Goal: Task Accomplishment & Management: Manage account settings

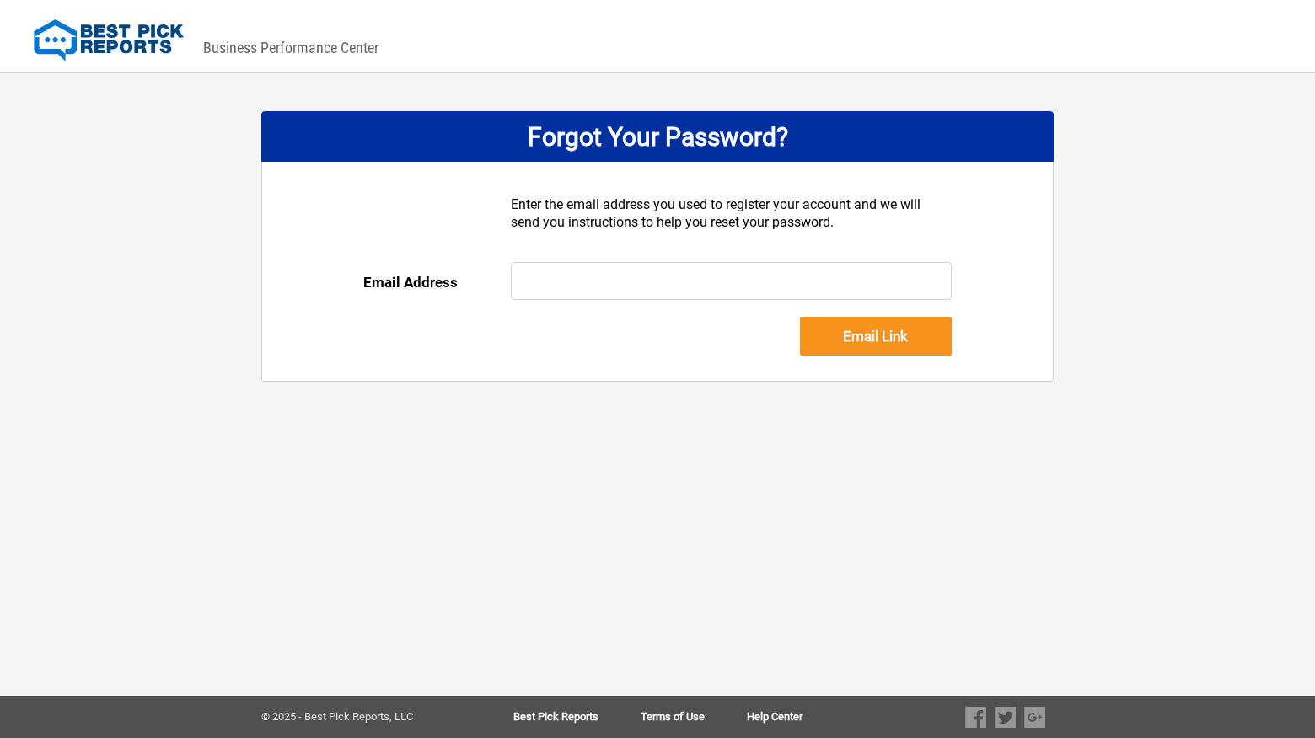
click at [610, 282] on input "text" at bounding box center [732, 281] width 442 height 38
paste input "billing@basementmasters.com"
type input "billing@basementmasters.com"
click at [890, 344] on input "Email Link" at bounding box center [876, 336] width 152 height 39
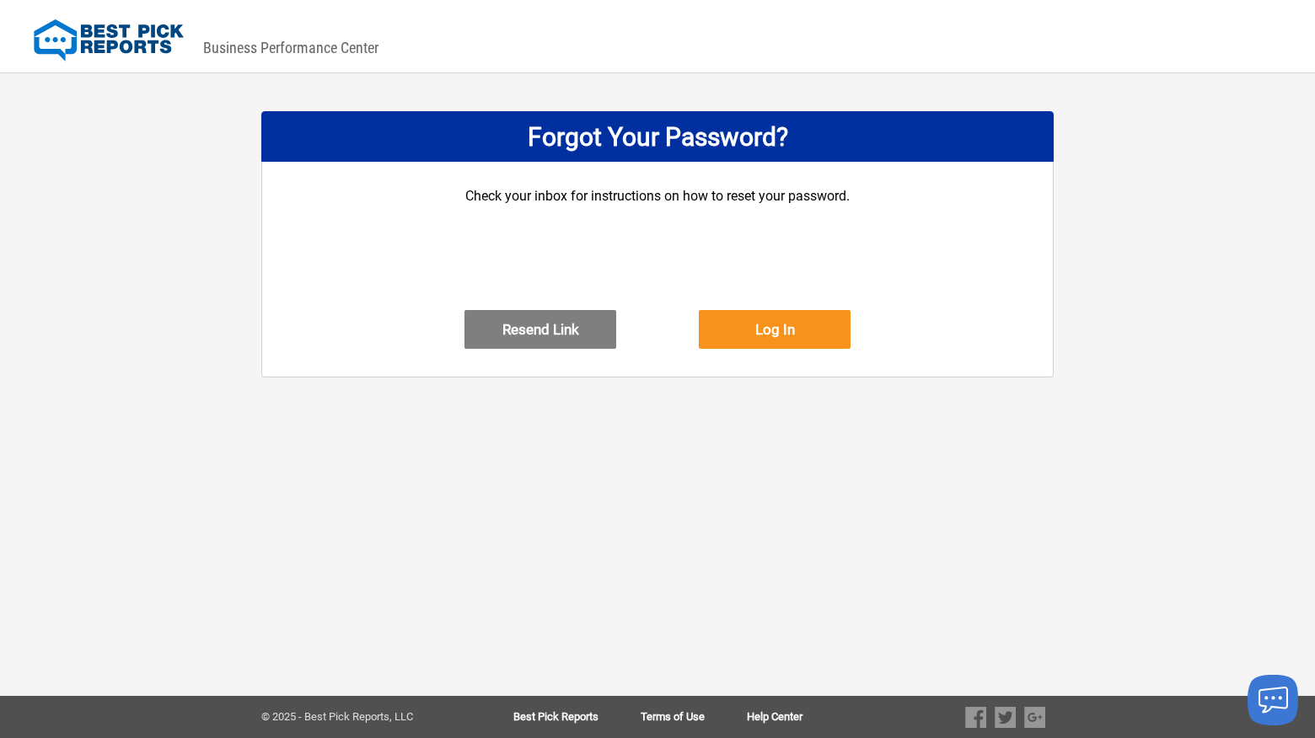
drag, startPoint x: 563, startPoint y: 342, endPoint x: 827, endPoint y: 470, distance: 293.3
click at [827, 470] on div "DASHBOARD PREVIEW DASHBOARD PREVIEW You are viewing this company dashboard as a…" at bounding box center [657, 369] width 1315 height 738
click at [802, 337] on button "Log In" at bounding box center [775, 329] width 152 height 39
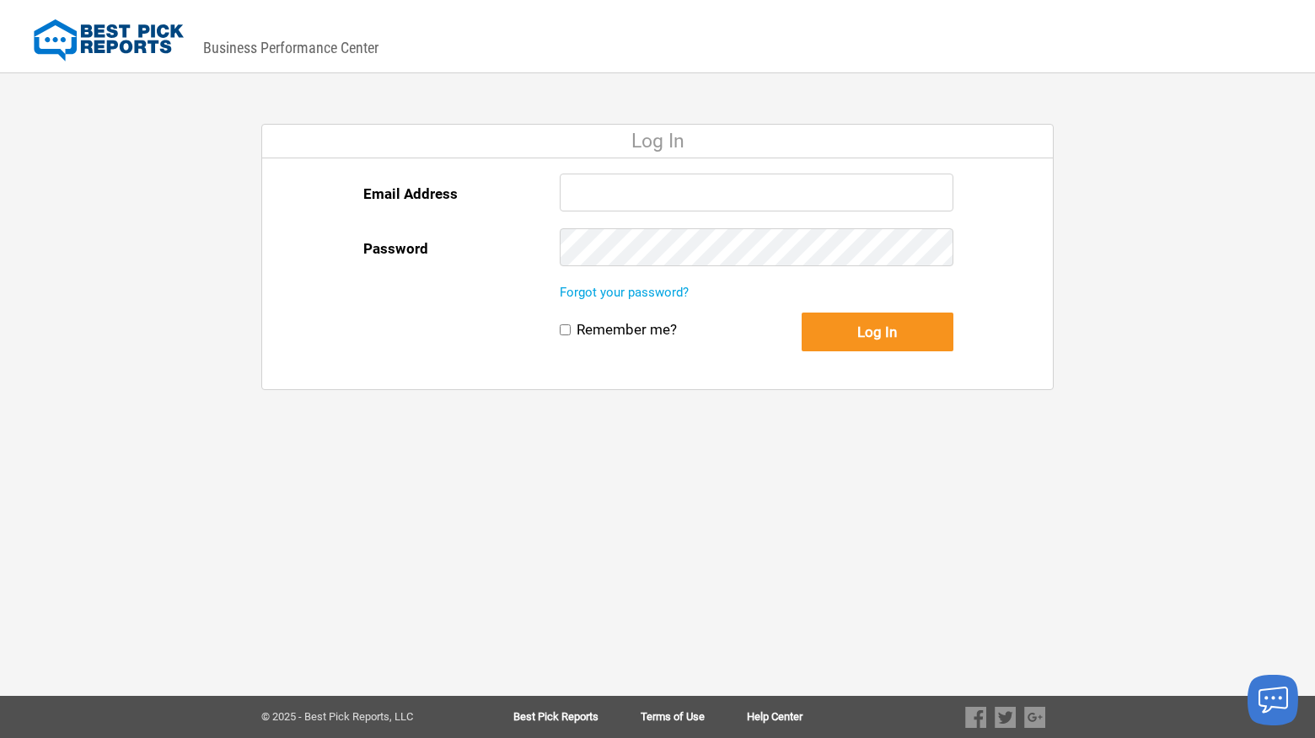
paste input "billing@achgroupllc.com"
type input "billing@achgroupllc.com"
click at [846, 324] on button "Log In" at bounding box center [878, 332] width 152 height 39
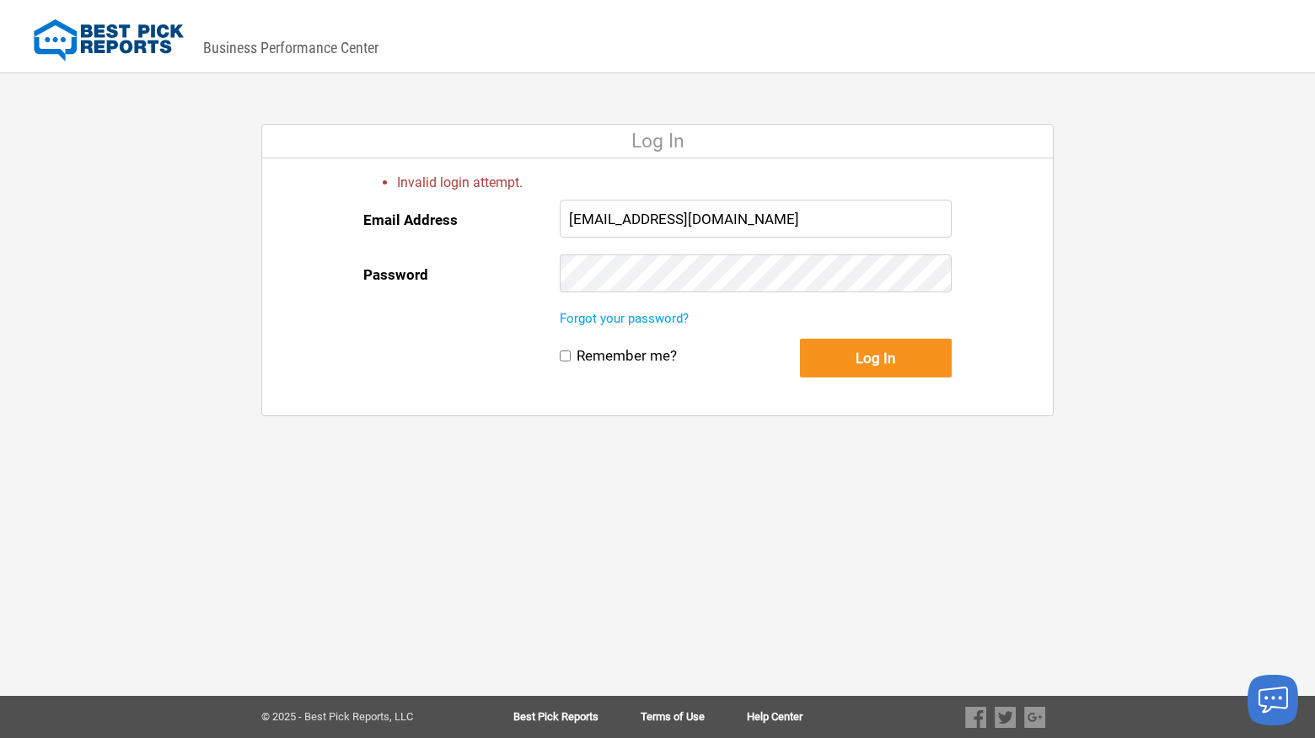
click at [658, 321] on link "Forgot your password?" at bounding box center [624, 318] width 129 height 15
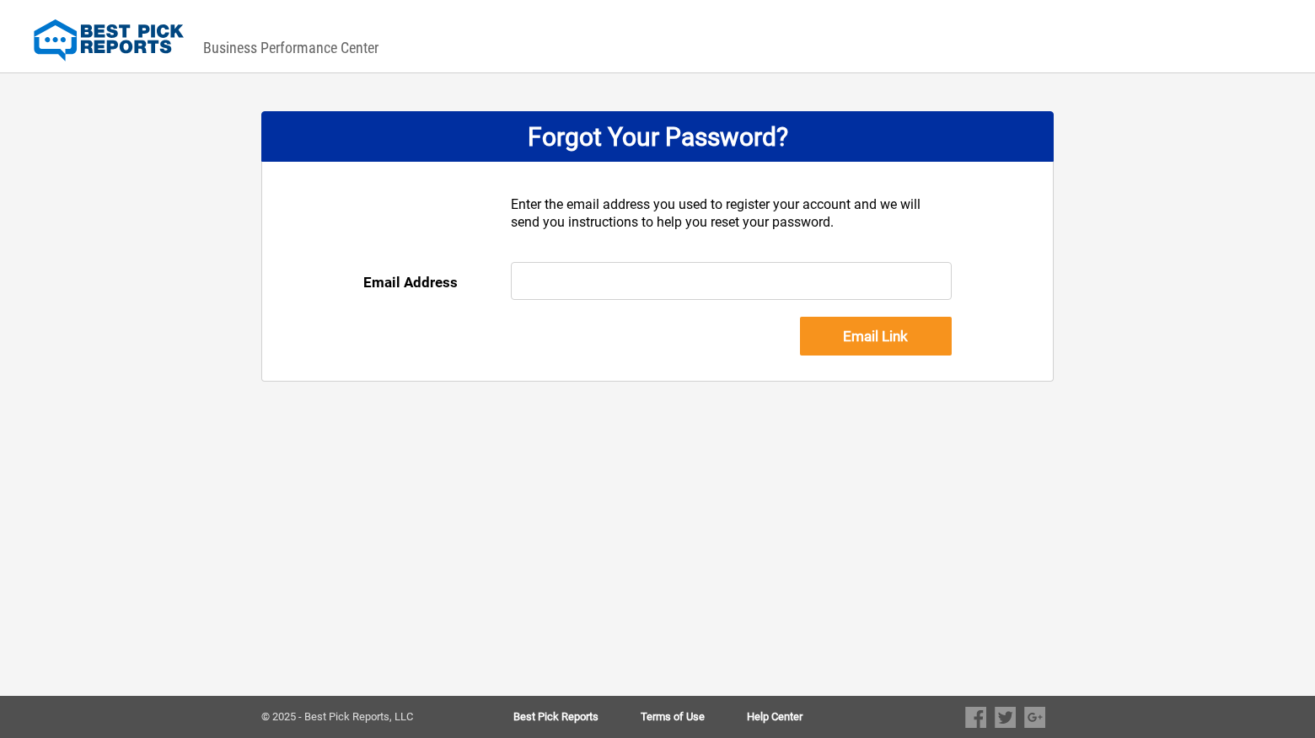
click at [625, 280] on input "text" at bounding box center [732, 281] width 442 height 38
paste input "[EMAIL_ADDRESS][DOMAIN_NAME]"
type input "[EMAIL_ADDRESS][DOMAIN_NAME]"
click at [905, 343] on input "Email Link" at bounding box center [876, 336] width 152 height 39
